Goal: Task Accomplishment & Management: Use online tool/utility

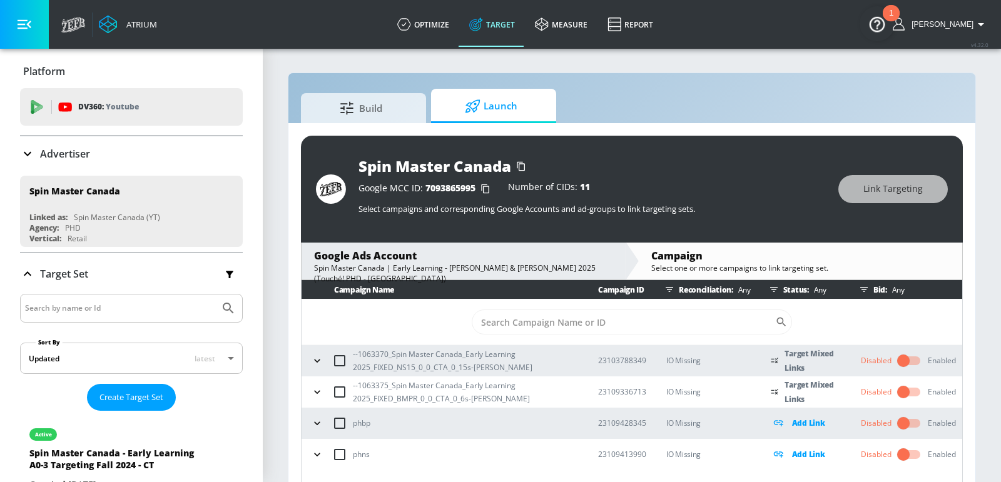
scroll to position [17, 0]
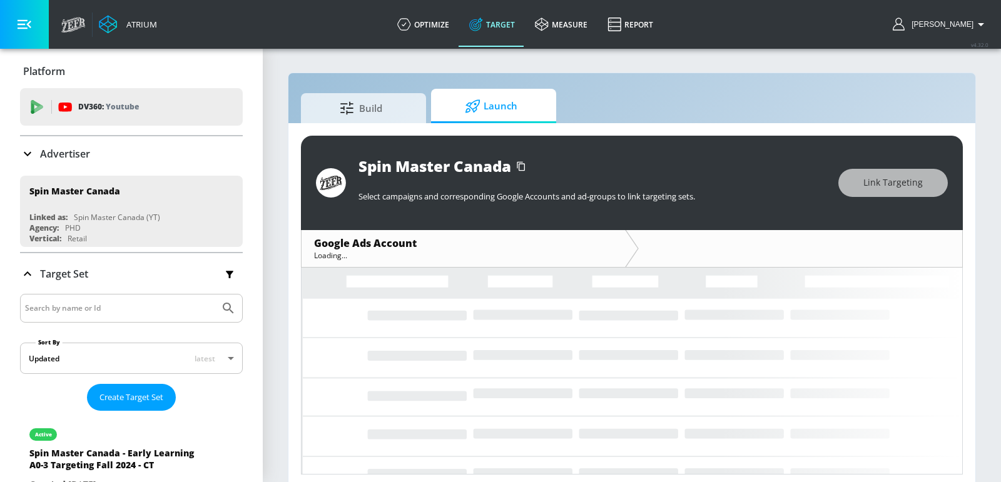
scroll to position [4, 0]
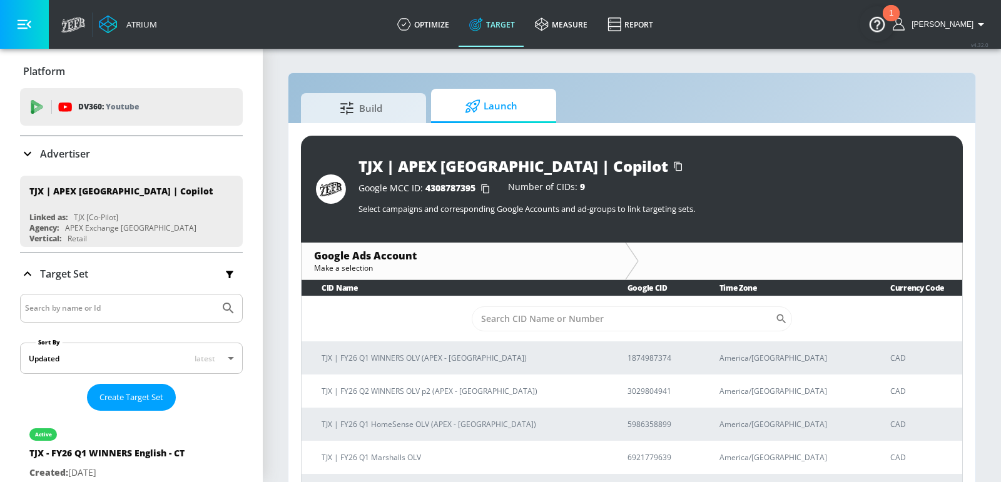
click at [133, 153] on div "Advertiser" at bounding box center [131, 153] width 223 height 15
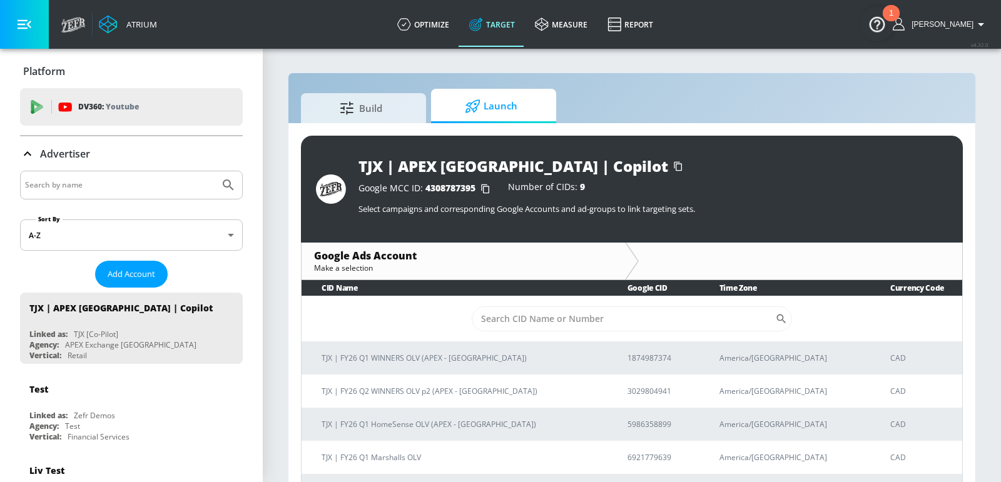
click at [118, 184] on input "Search by name" at bounding box center [120, 185] width 190 height 16
type input "air canada"
click at [215, 171] on button "Submit Search" at bounding box center [229, 185] width 28 height 28
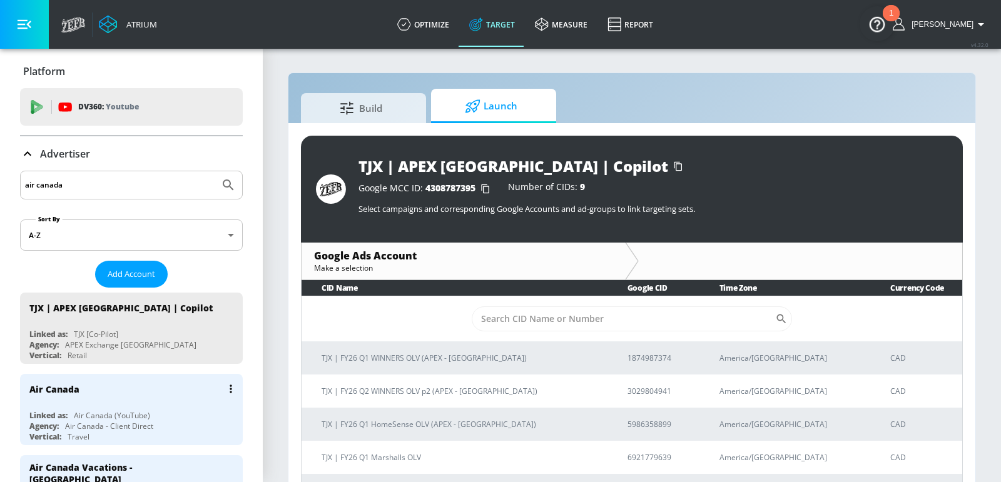
click at [106, 393] on div "Air Canada" at bounding box center [134, 389] width 210 height 30
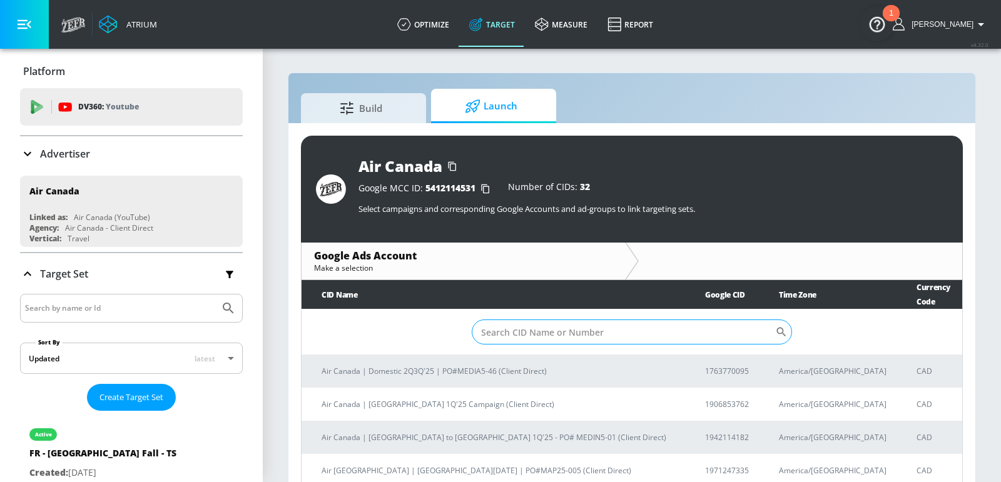
click at [580, 320] on input "Sort By" at bounding box center [623, 332] width 303 height 25
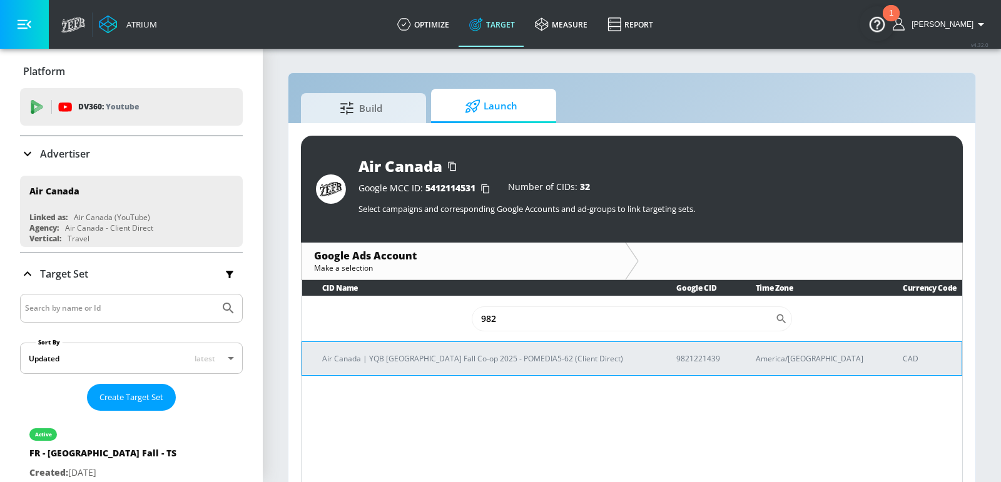
type input "982"
click at [534, 355] on p "Air Canada | YQB [GEOGRAPHIC_DATA] Fall Co-op 2025 - POMEDIA5-62 (Client Direct)" at bounding box center [484, 358] width 324 height 13
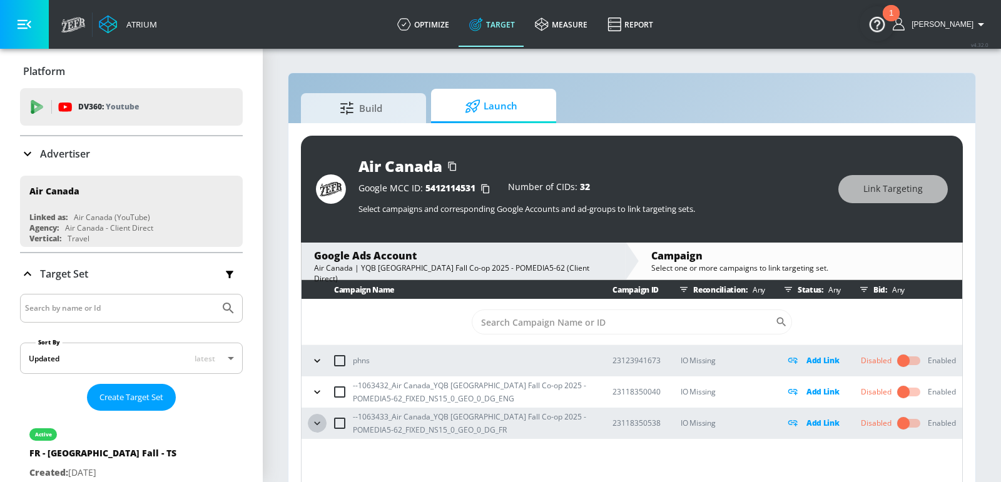
click at [318, 394] on button "button" at bounding box center [317, 423] width 19 height 19
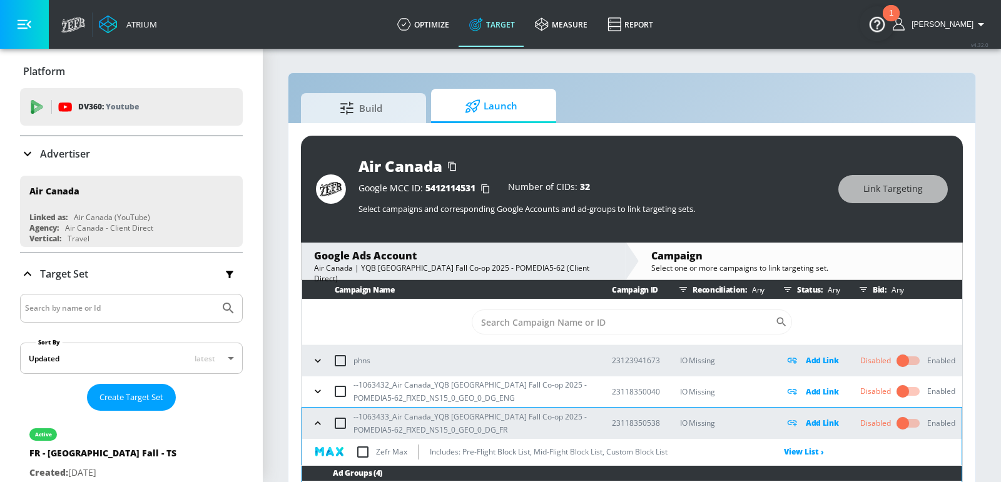
click at [318, 394] on div "--1063432_Air Canada_YQB [GEOGRAPHIC_DATA] Fall Co-op 2025 - POMEDIA5-62_FIXED_…" at bounding box center [450, 391] width 284 height 26
click at [318, 387] on icon "button" at bounding box center [317, 391] width 13 height 13
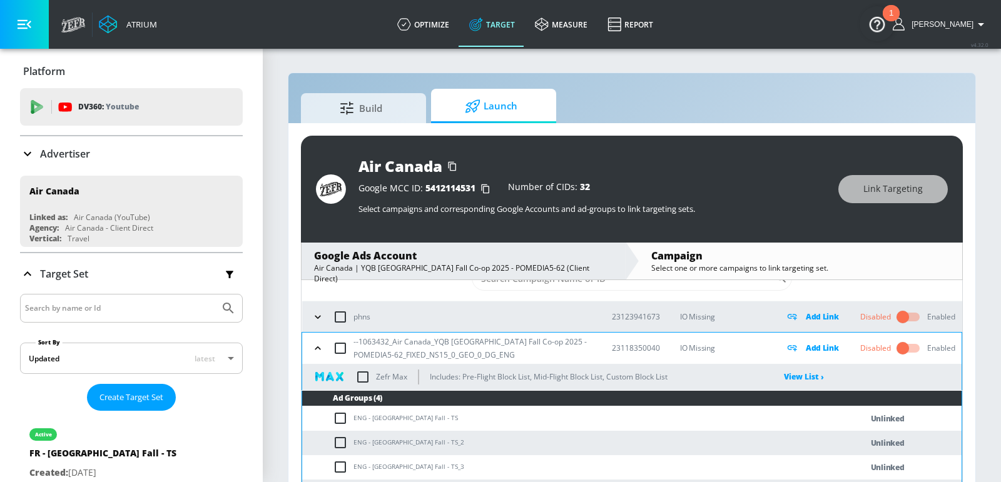
scroll to position [59, 0]
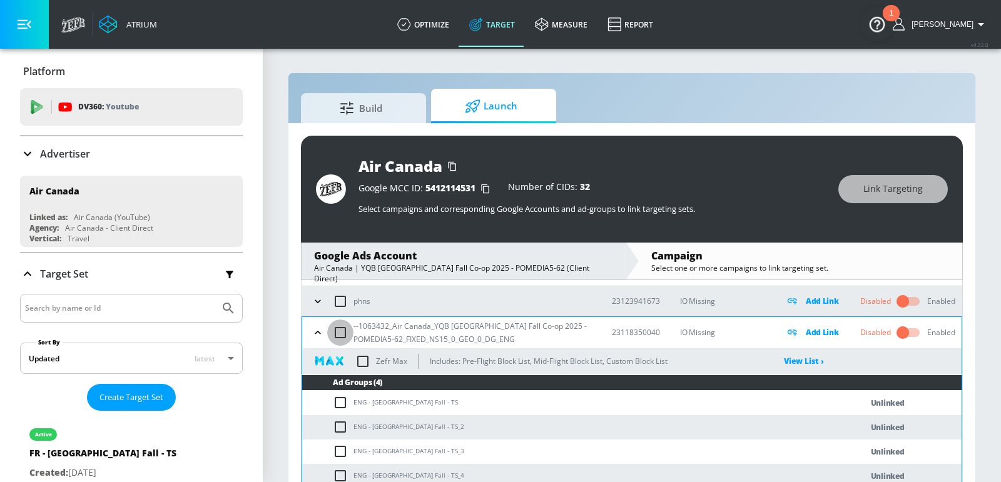
click at [342, 328] on input "checkbox" at bounding box center [340, 333] width 26 height 26
checkbox input "true"
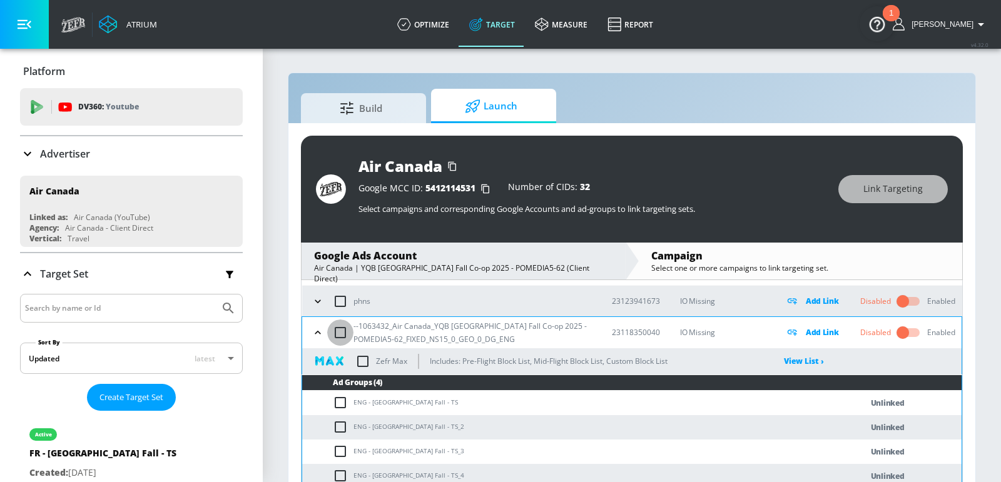
checkbox input "true"
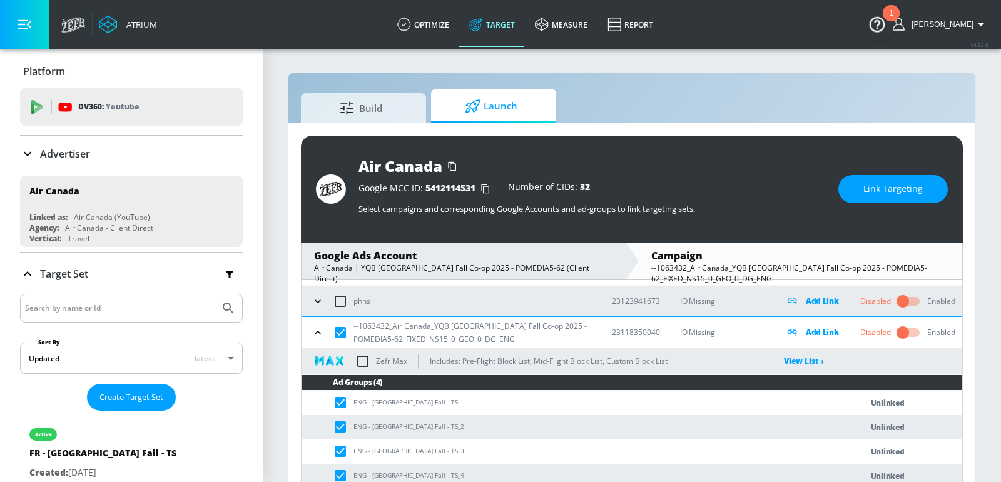
click at [394, 394] on td "ENG - [GEOGRAPHIC_DATA] Fall - TS" at bounding box center [569, 403] width 534 height 24
copy td "ENG - [GEOGRAPHIC_DATA] Fall - TS"
click at [818, 190] on span "Link Targeting" at bounding box center [892, 189] width 59 height 16
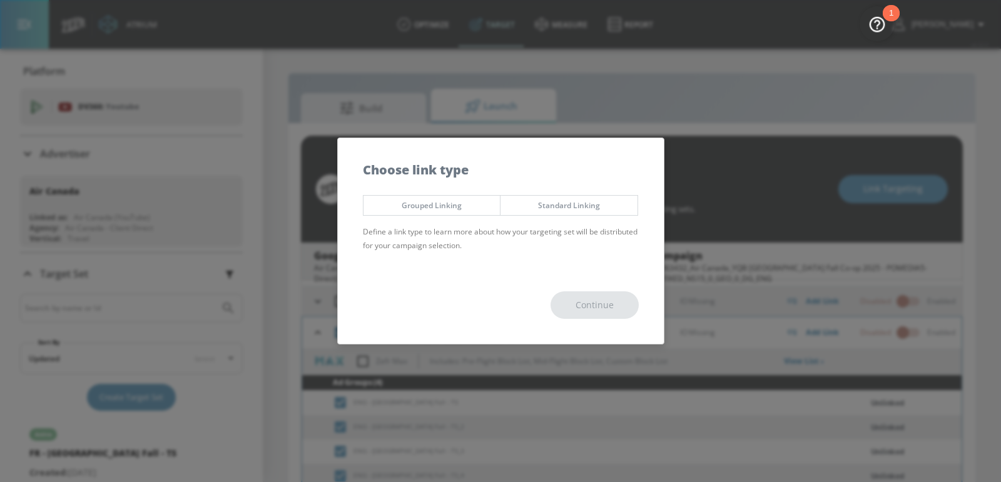
click at [455, 203] on span "Grouped Linking" at bounding box center [432, 205] width 118 height 13
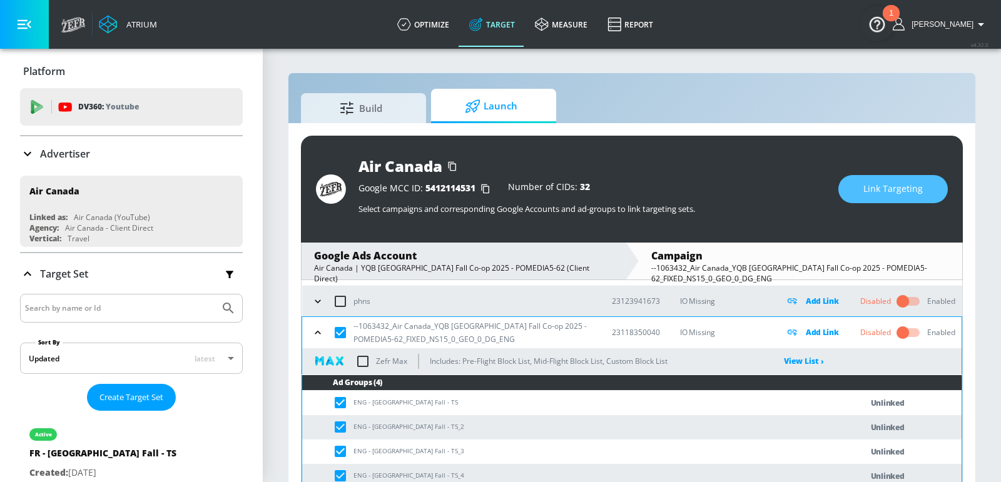
click at [818, 186] on span "Link Targeting" at bounding box center [892, 189] width 59 height 16
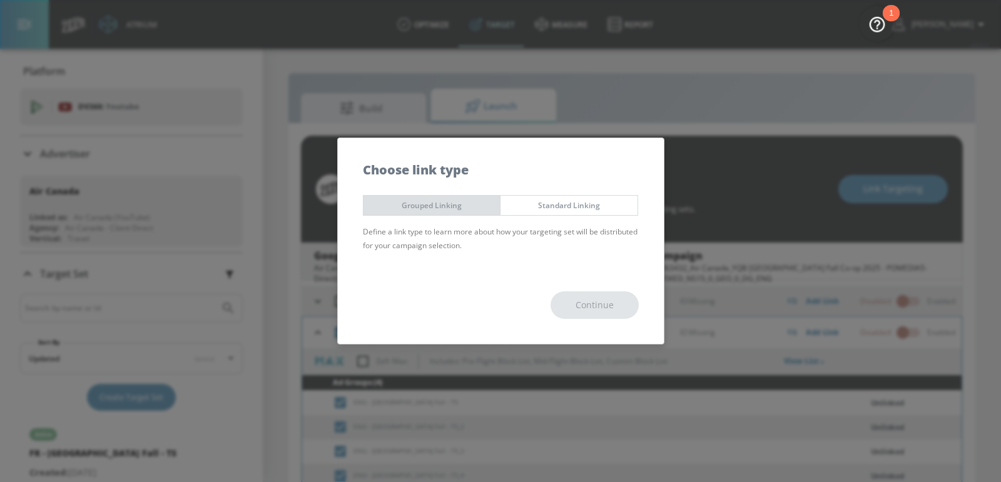
click at [451, 199] on span "Grouped Linking" at bounding box center [432, 205] width 118 height 13
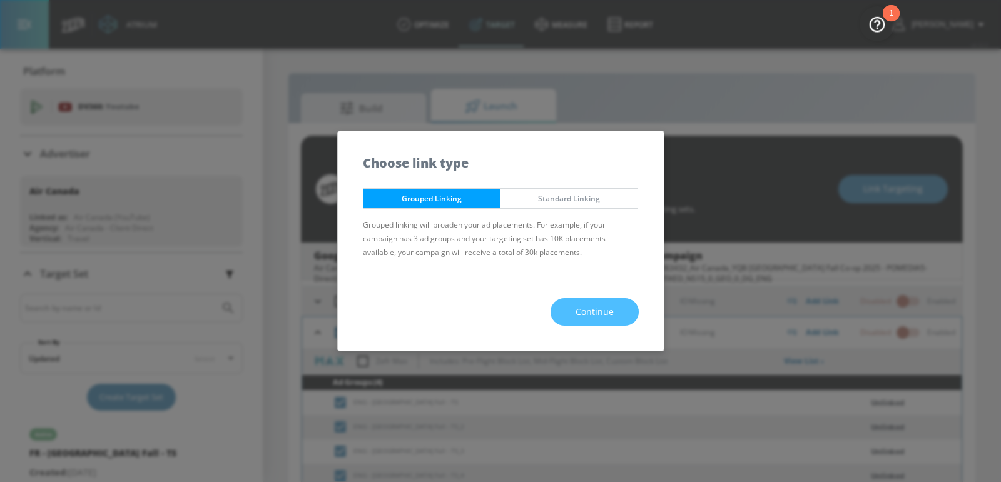
click at [578, 311] on span "Continue" at bounding box center [594, 313] width 38 height 16
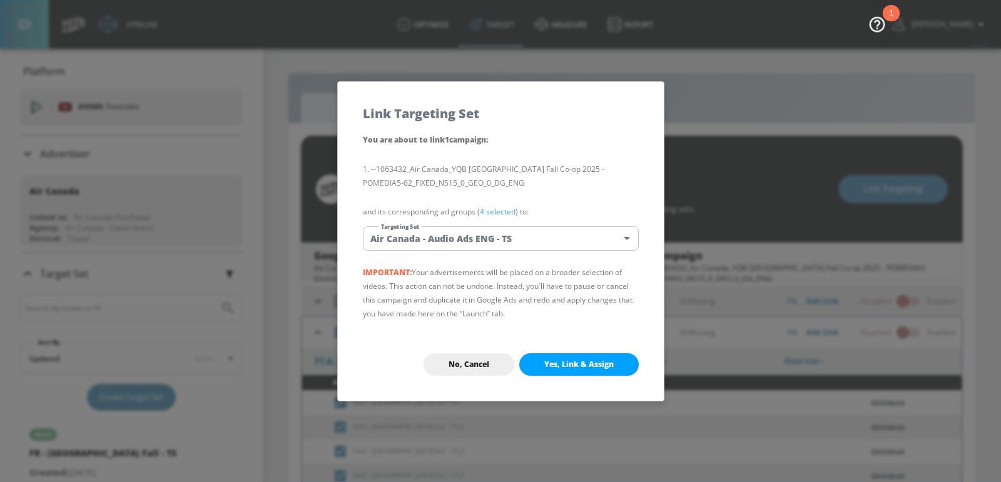
click at [500, 243] on body "Atrium optimize Target measure Report optimize Target measure Report v 4.32.0 […" at bounding box center [500, 250] width 1001 height 500
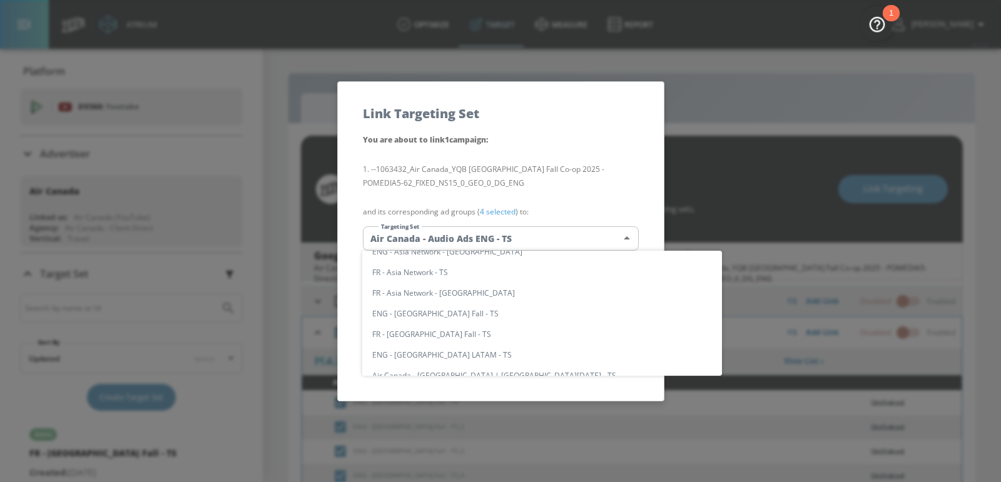
scroll to position [283, 0]
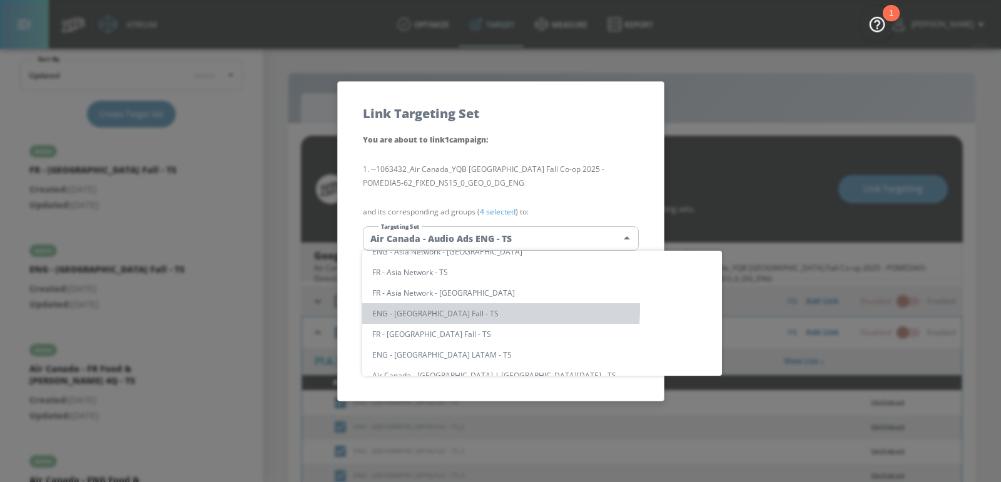
click at [426, 309] on li "ENG - [GEOGRAPHIC_DATA] Fall - TS" at bounding box center [542, 313] width 360 height 21
type input "41ec8b96-23c7-4d18-b69d-aeeae6d978d8"
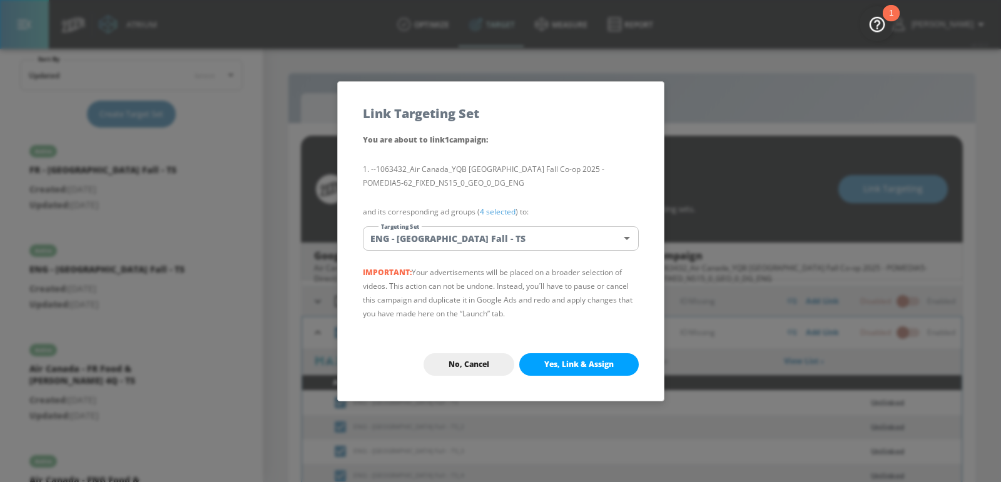
click at [569, 377] on div "No, Cancel Yes, Link & Assign" at bounding box center [501, 364] width 326 height 73
click at [571, 363] on span "Yes, Link & Assign" at bounding box center [578, 365] width 69 height 10
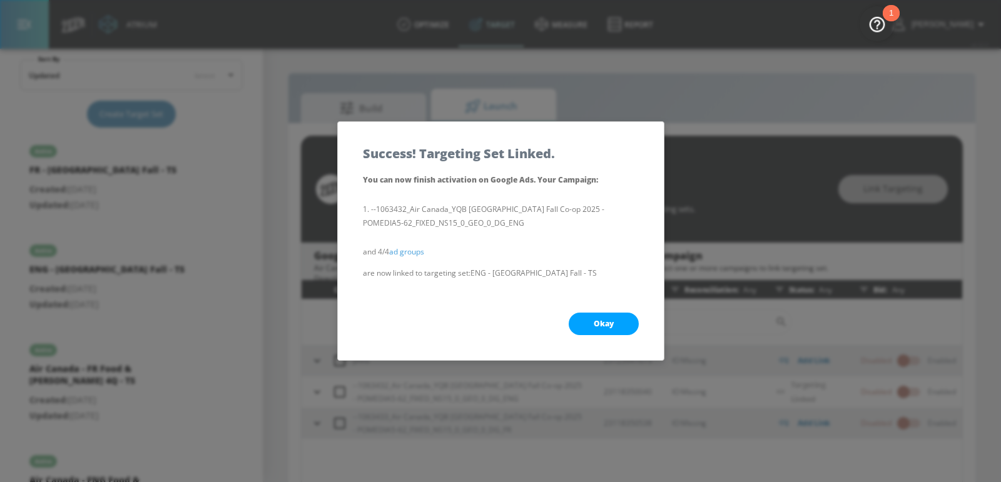
scroll to position [0, 0]
click at [587, 327] on button "Okay" at bounding box center [604, 324] width 70 height 23
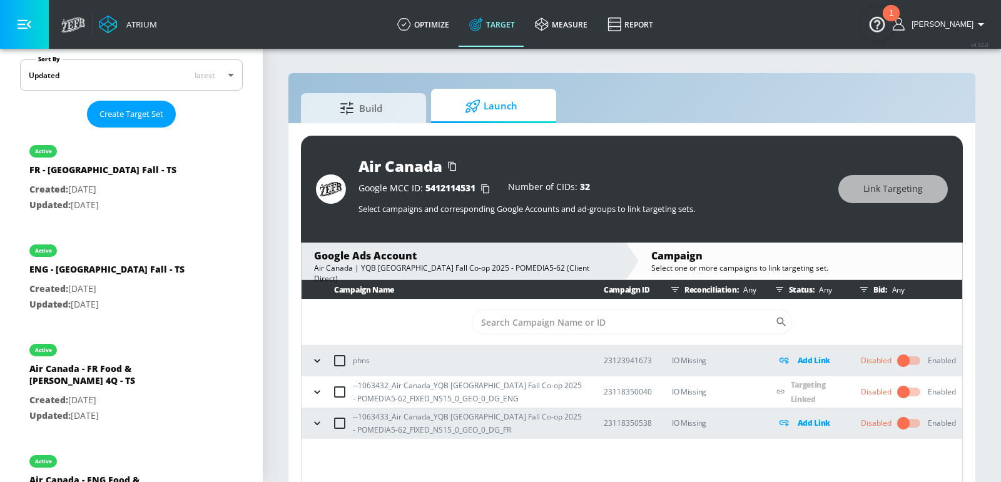
click at [316, 394] on icon "button" at bounding box center [317, 392] width 13 height 13
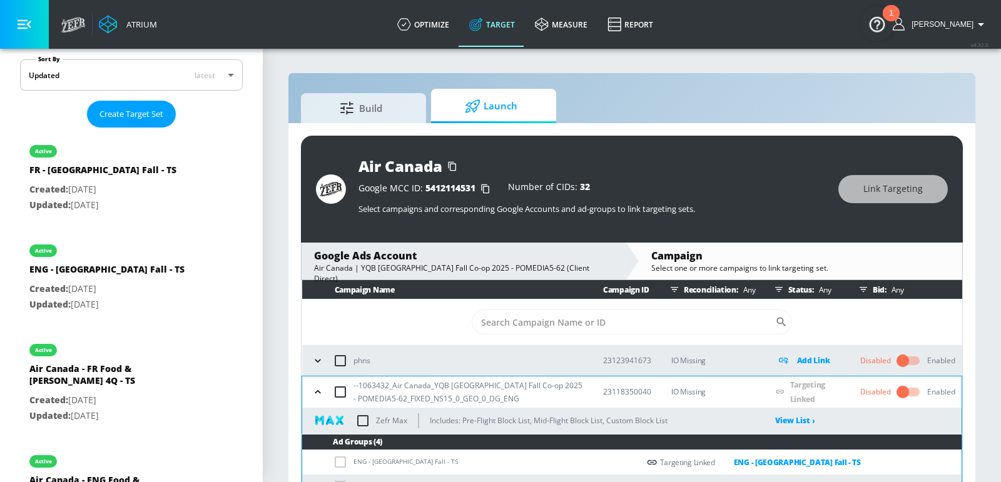
click at [340, 392] on input "checkbox" at bounding box center [340, 392] width 26 height 26
checkbox input "true"
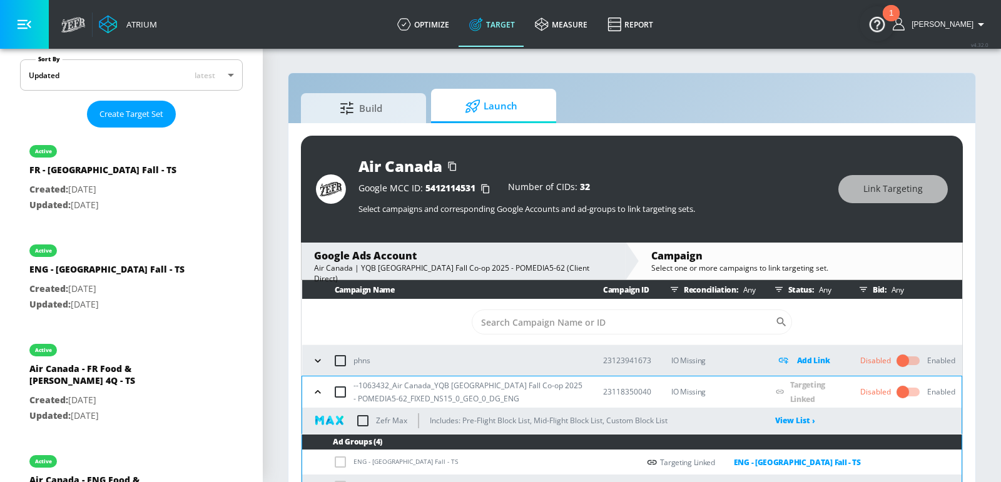
checkbox input "true"
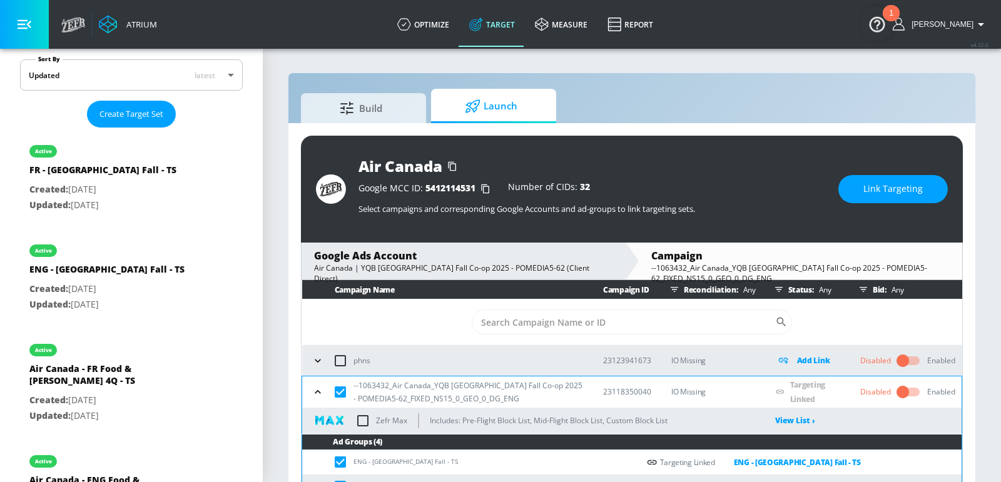
scroll to position [55, 0]
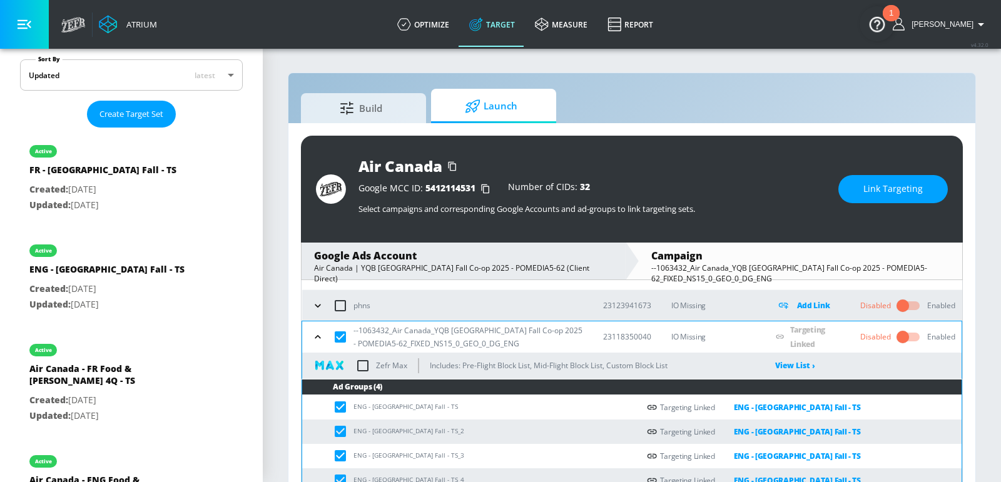
click at [385, 394] on td "ENG - [GEOGRAPHIC_DATA] Fall - TS" at bounding box center [470, 407] width 336 height 24
click at [315, 341] on icon "button" at bounding box center [317, 337] width 13 height 13
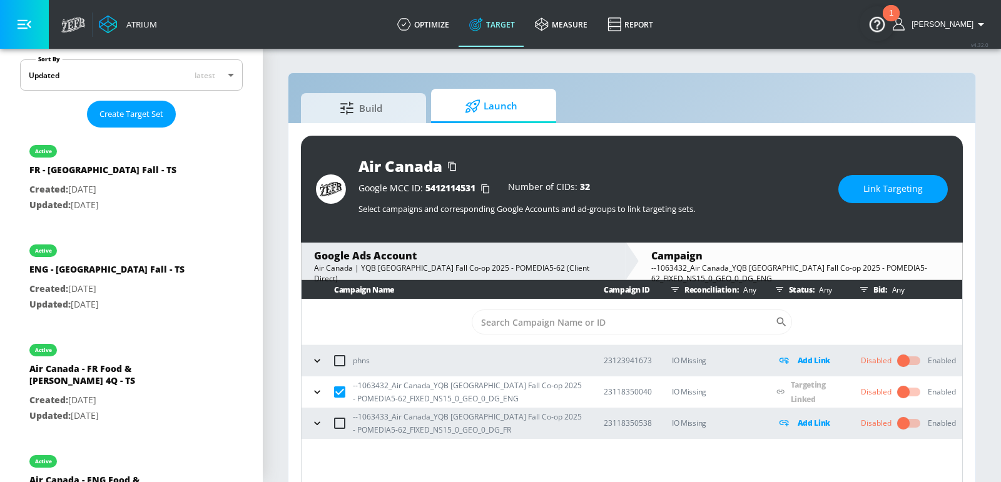
click at [315, 394] on icon "button" at bounding box center [317, 423] width 13 height 13
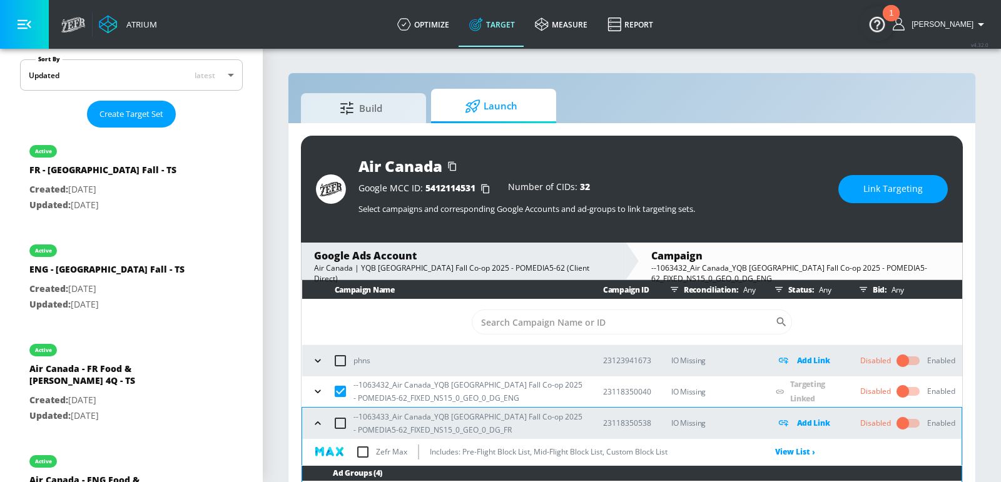
scroll to position [50, 0]
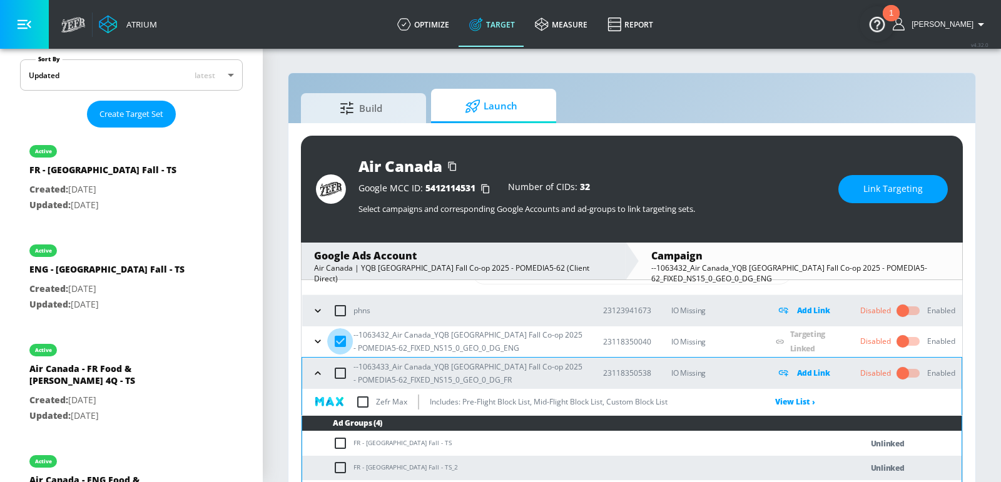
click at [341, 338] on input "checkbox" at bounding box center [340, 341] width 26 height 26
checkbox input "false"
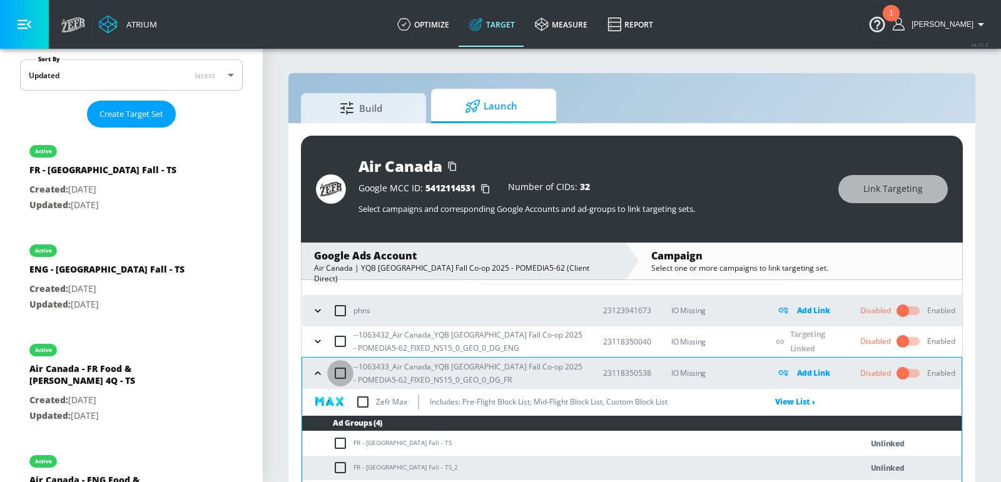
click at [335, 375] on input "checkbox" at bounding box center [340, 373] width 26 height 26
checkbox input "true"
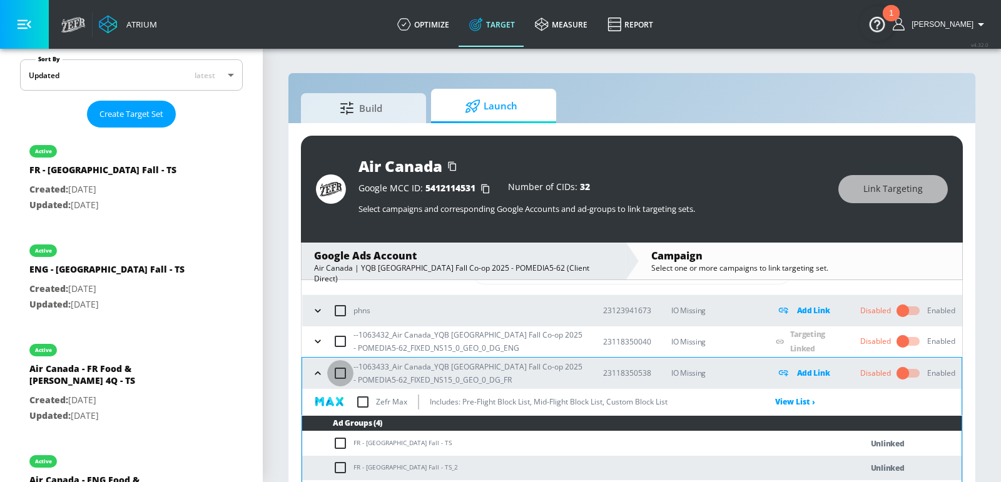
checkbox input "true"
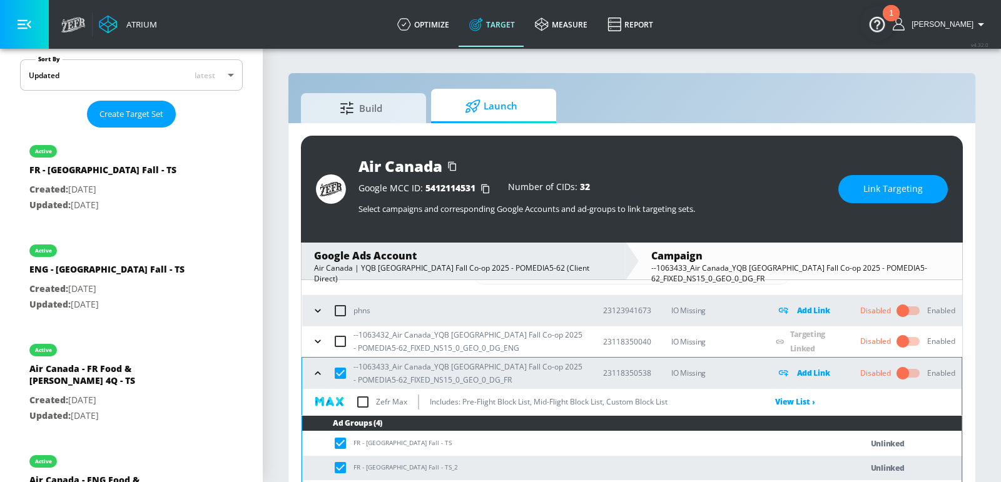
scroll to position [92, 0]
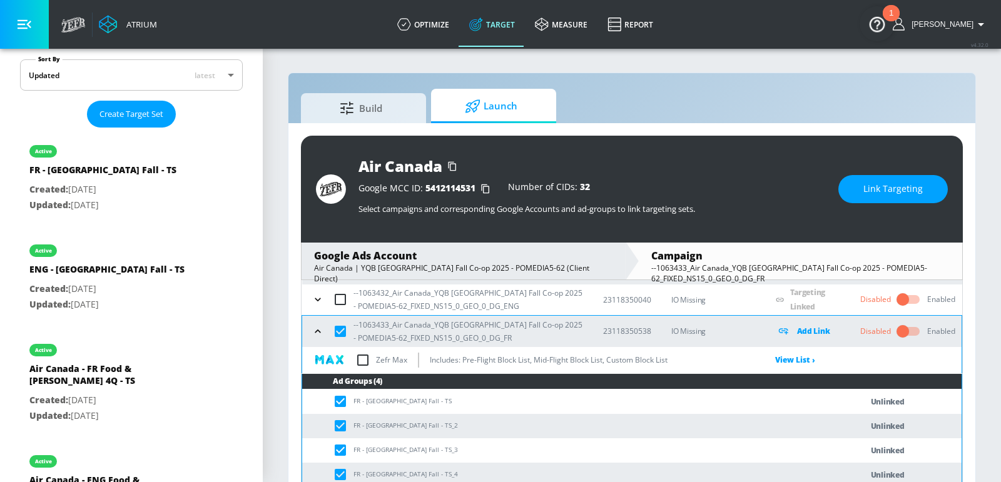
click at [372, 394] on td "FR - [GEOGRAPHIC_DATA] Fall - TS" at bounding box center [569, 402] width 534 height 24
copy td "FR - [GEOGRAPHIC_DATA] Fall - TS"
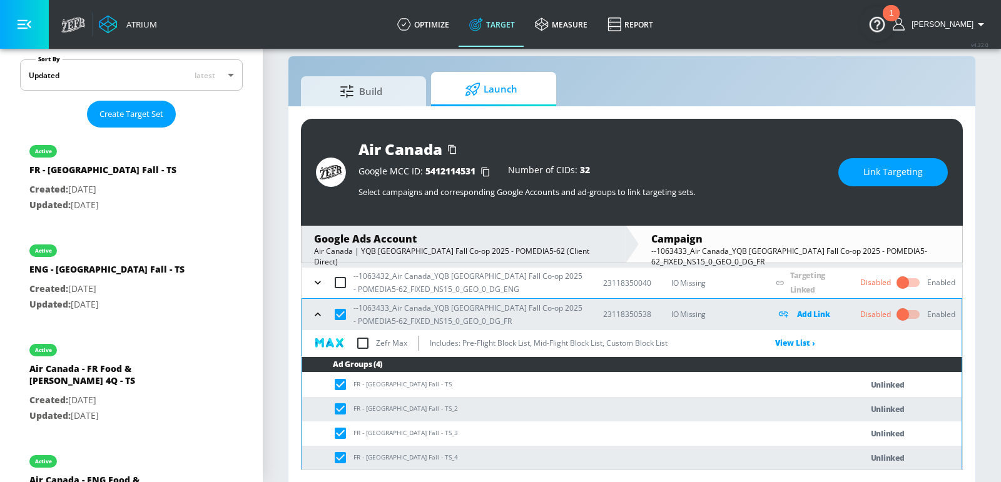
click at [818, 184] on button "Link Targeting" at bounding box center [892, 172] width 109 height 28
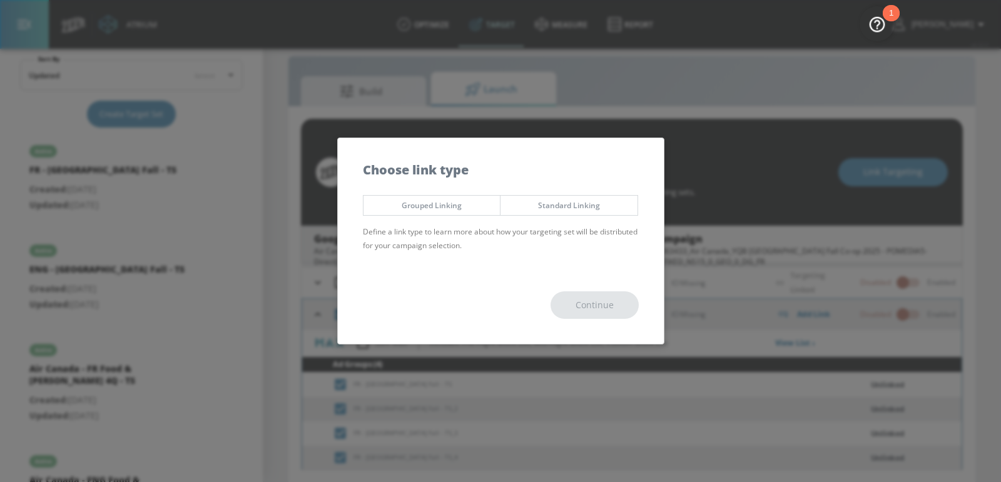
click at [422, 204] on span "Grouped Linking" at bounding box center [432, 205] width 118 height 13
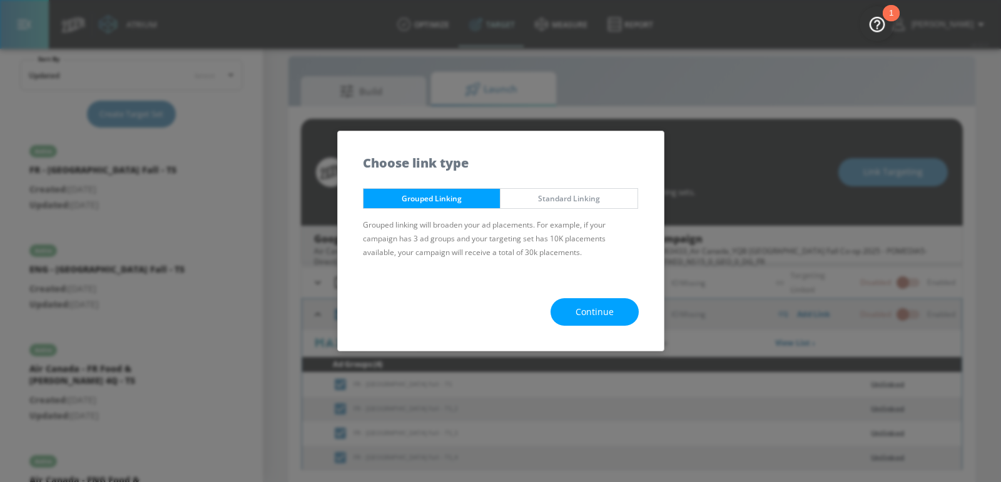
click at [584, 313] on span "Continue" at bounding box center [594, 313] width 38 height 16
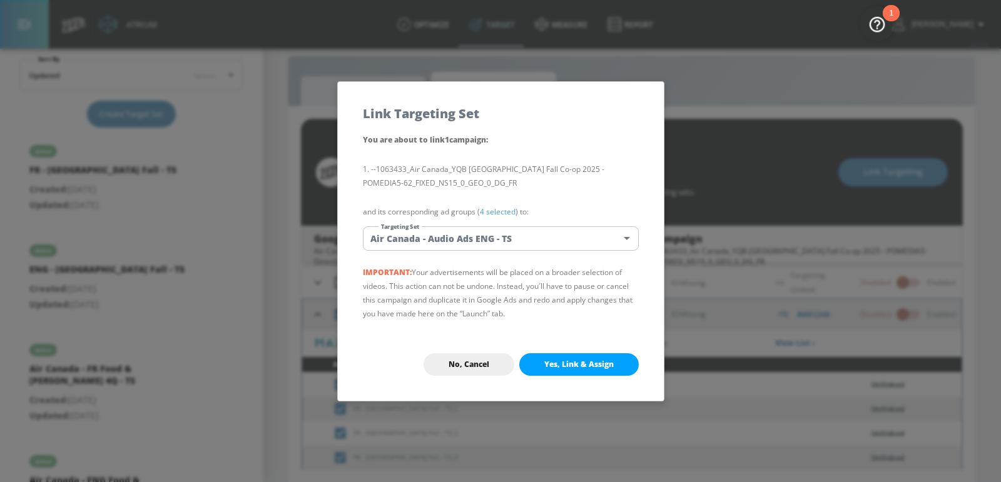
click at [495, 242] on body "Atrium optimize Target measure Report optimize Target measure Report v 4.32.0 […" at bounding box center [500, 233] width 1001 height 500
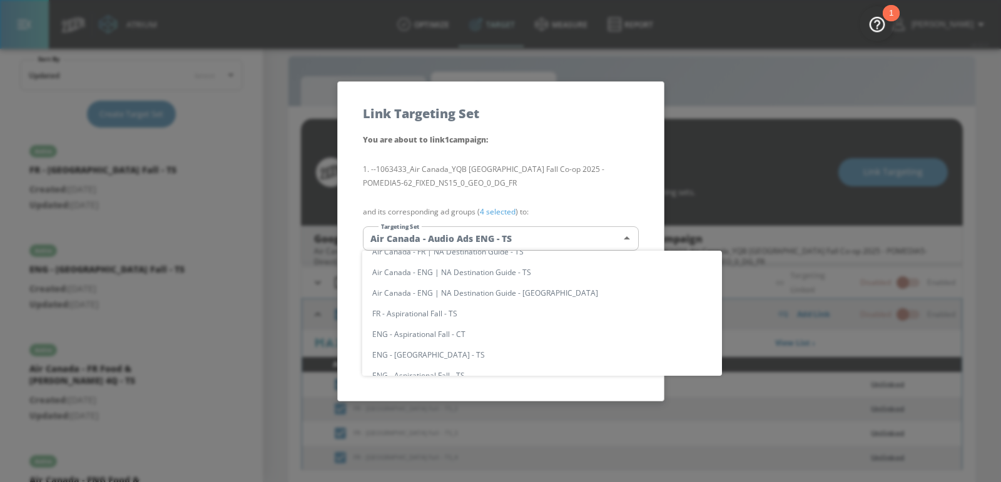
scroll to position [1311, 0]
click at [446, 311] on li "FR - [GEOGRAPHIC_DATA] Fall - TS" at bounding box center [542, 313] width 360 height 21
type input "71039848-3e92-4be7-bf3d-0ddc7fd459a2"
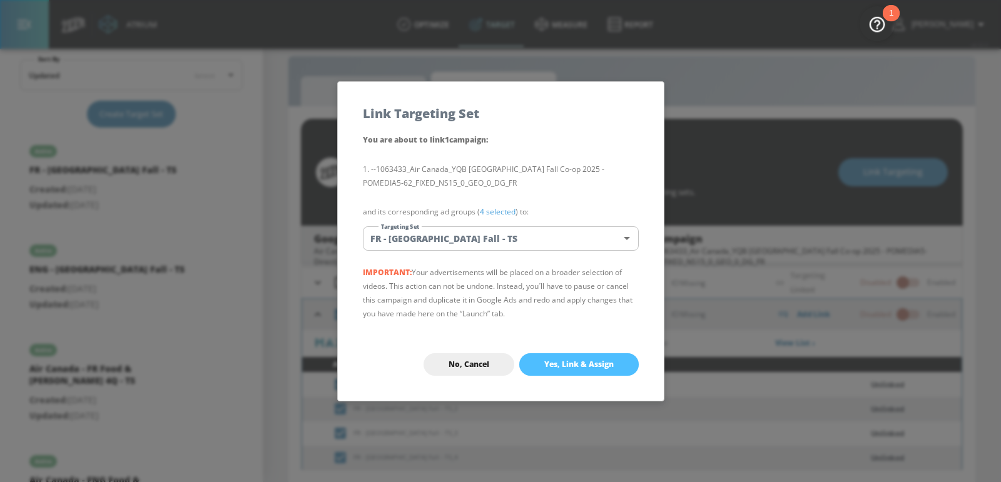
click at [586, 360] on span "Yes, Link & Assign" at bounding box center [578, 365] width 69 height 10
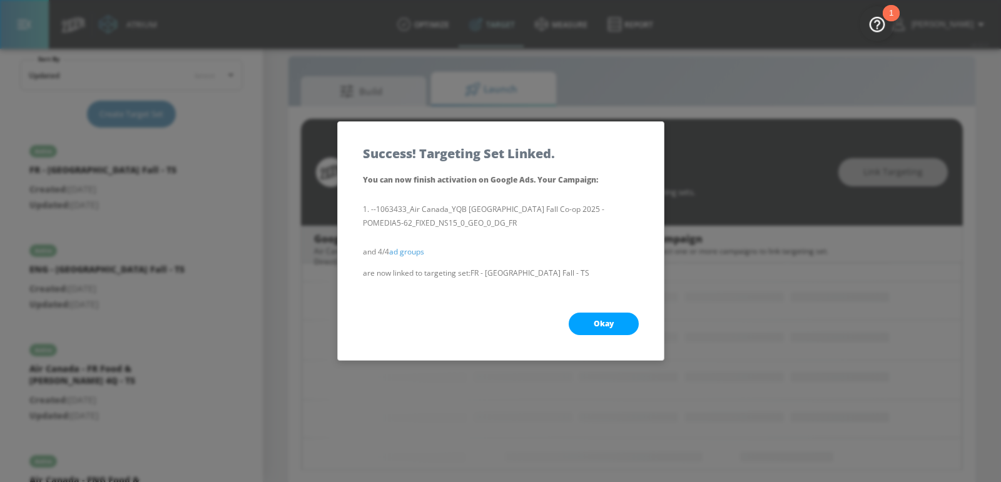
click at [598, 319] on span "Okay" at bounding box center [604, 324] width 20 height 10
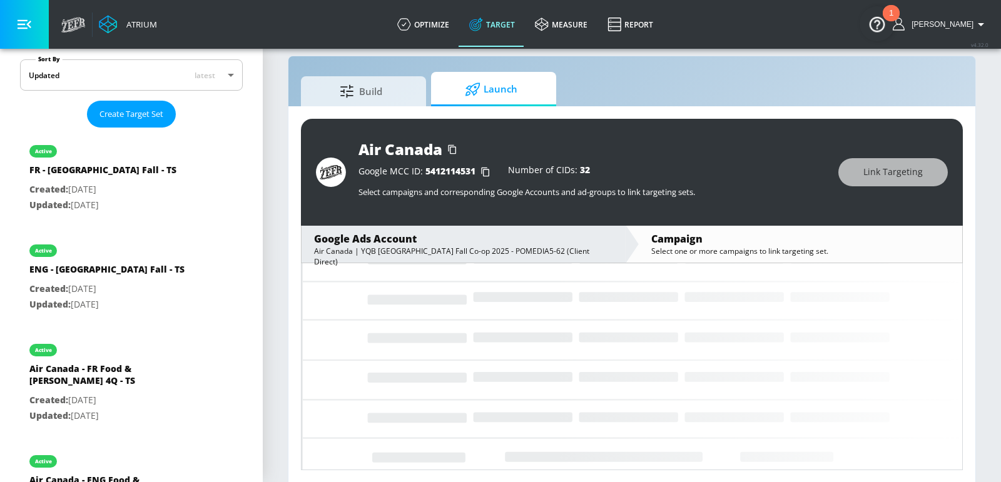
scroll to position [0, 0]
